Goal: Book appointment/travel/reservation

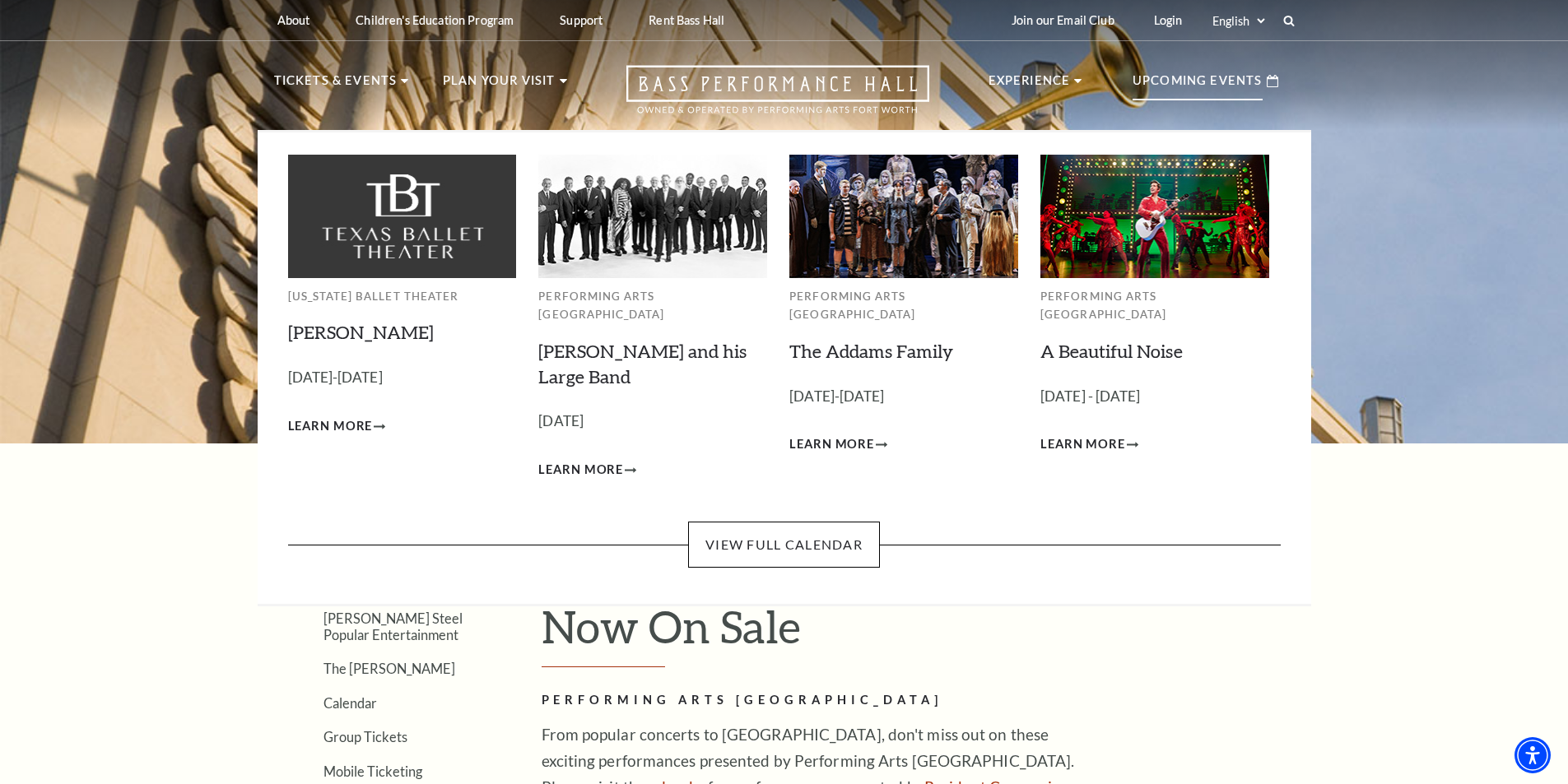
click at [1198, 89] on p "Upcoming Events" at bounding box center [1198, 85] width 130 height 30
click at [812, 531] on link "View Full Calendar" at bounding box center [784, 544] width 192 height 46
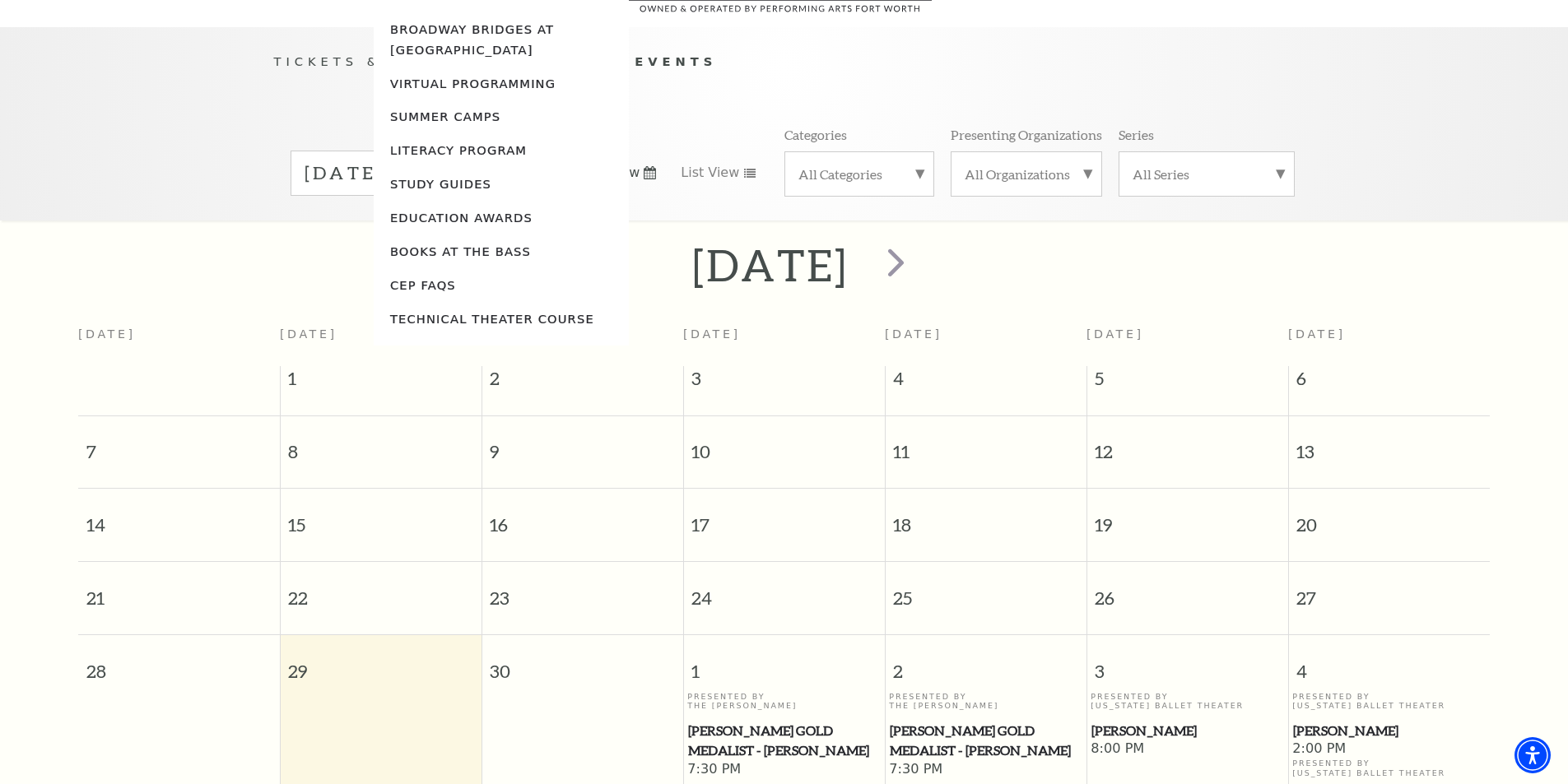
scroll to position [146, 0]
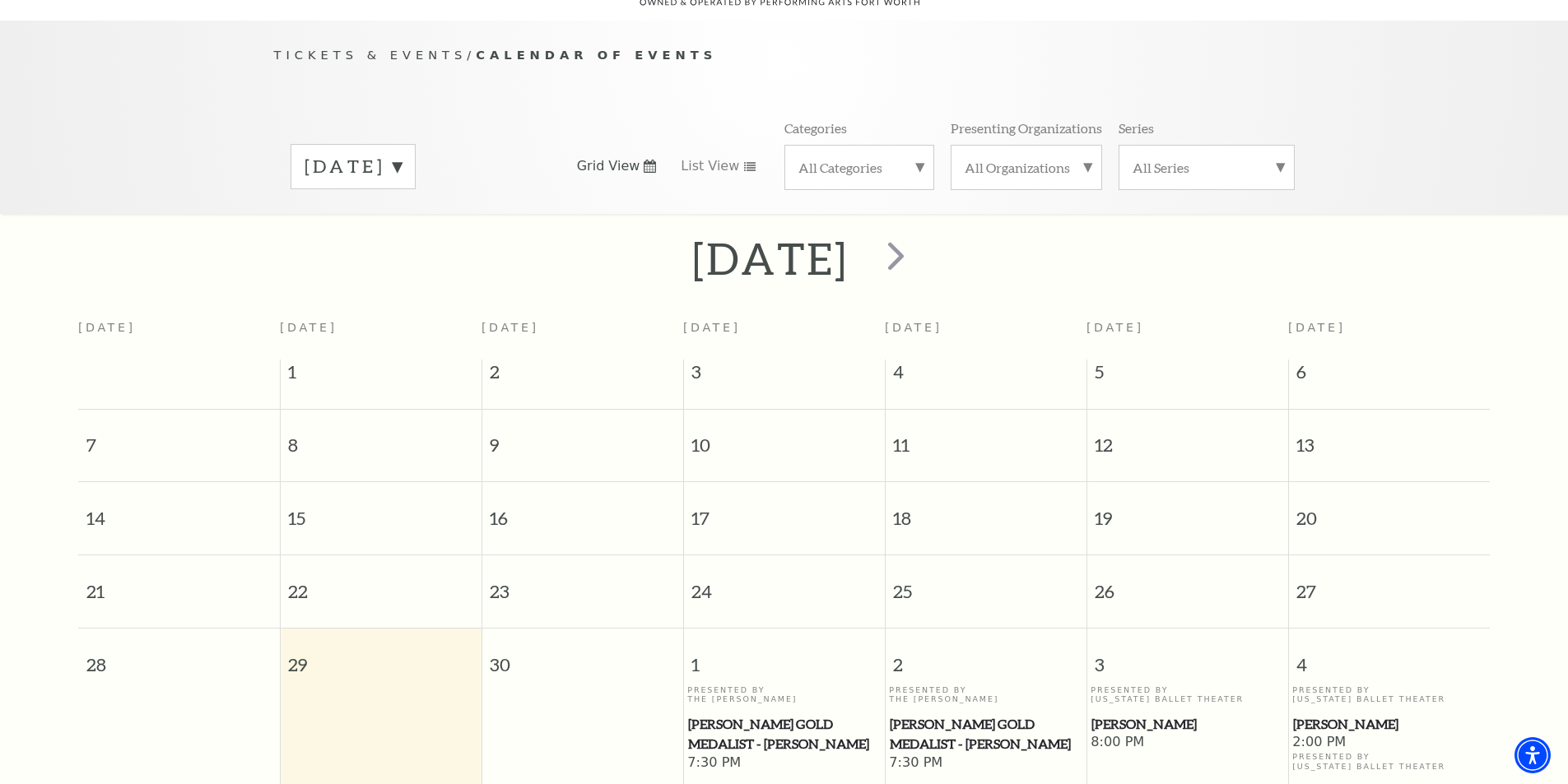
click at [413, 96] on div "Tickets & Events / Calendar of Events September 2025 Grid View List View Catego…" at bounding box center [784, 129] width 1053 height 168
click at [402, 154] on label "September 2025" at bounding box center [353, 166] width 97 height 25
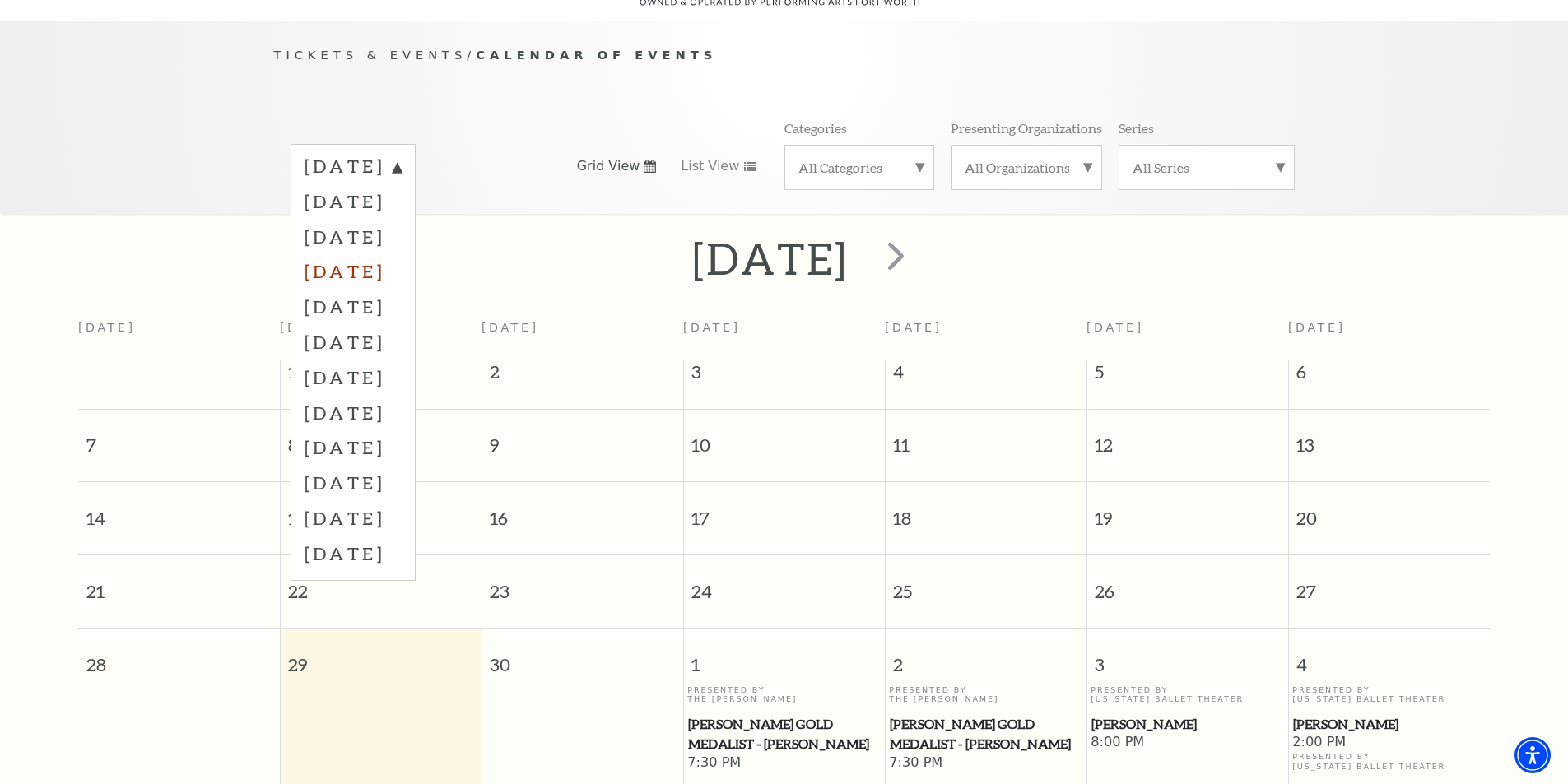
click at [402, 254] on label "December 2025" at bounding box center [353, 271] width 97 height 36
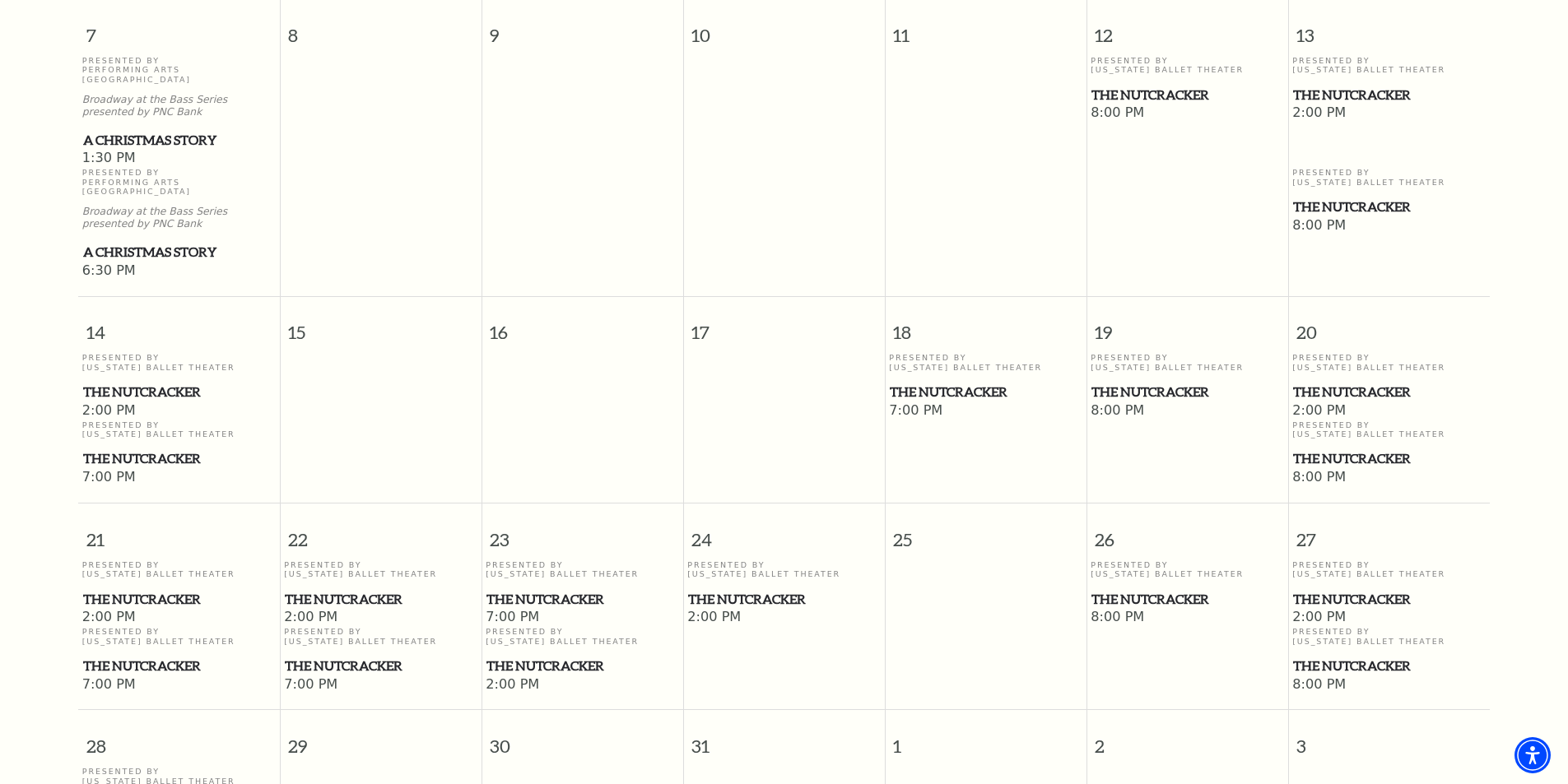
scroll to position [804, 0]
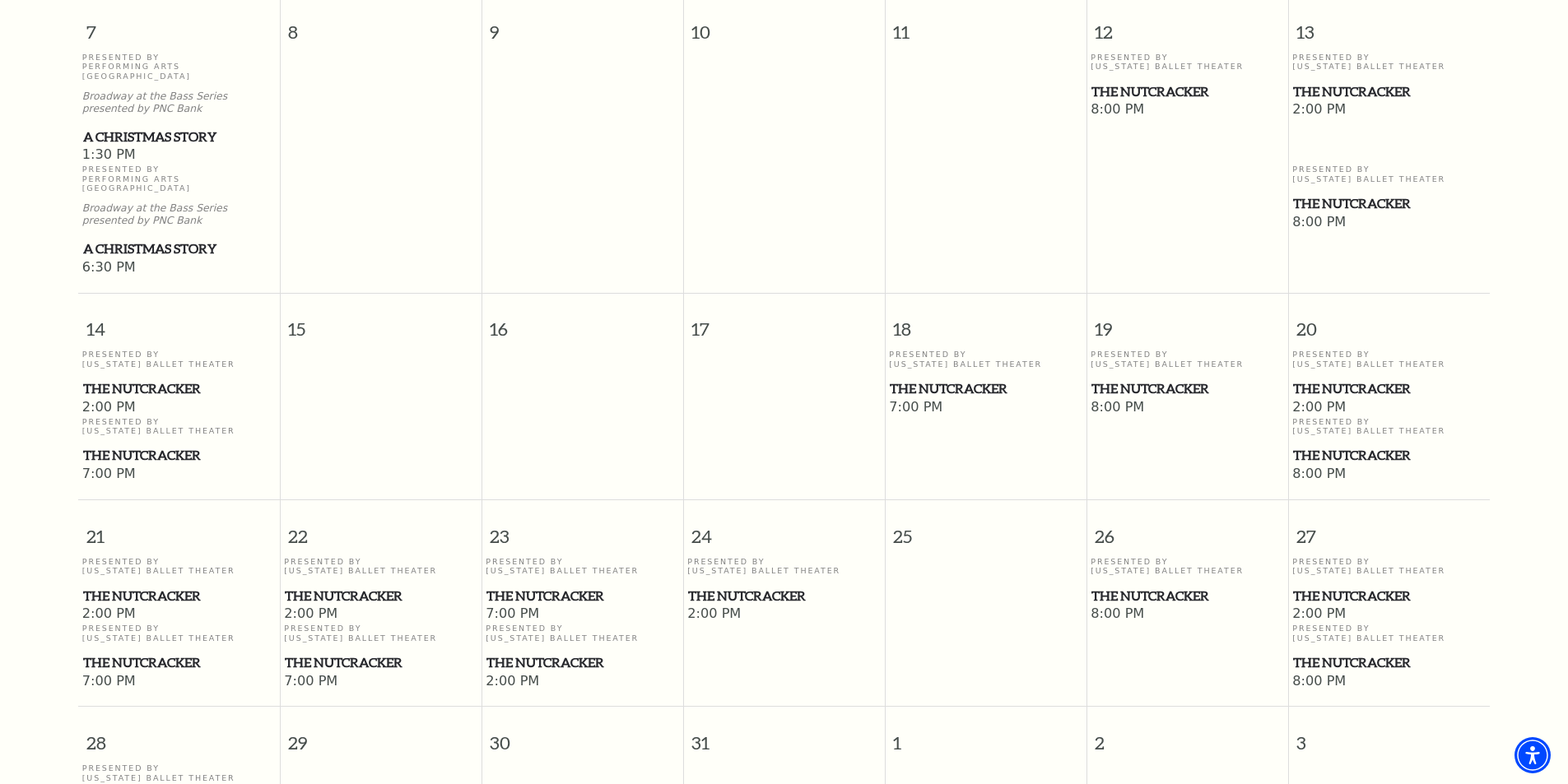
click at [146, 445] on span "The Nutcracker" at bounding box center [179, 455] width 192 height 21
